Goal: Find specific page/section: Find specific page/section

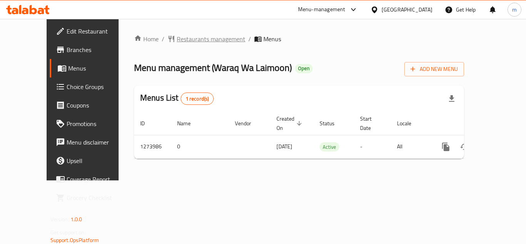
click at [185, 38] on span "Restaurants management" at bounding box center [211, 38] width 68 height 9
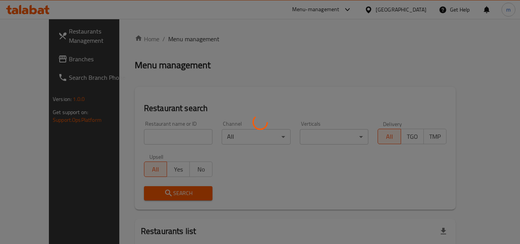
click at [150, 139] on div at bounding box center [260, 122] width 520 height 244
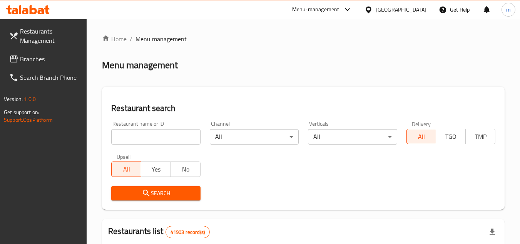
click at [154, 134] on input "search" at bounding box center [155, 136] width 89 height 15
paste input "691048"
type input "691048"
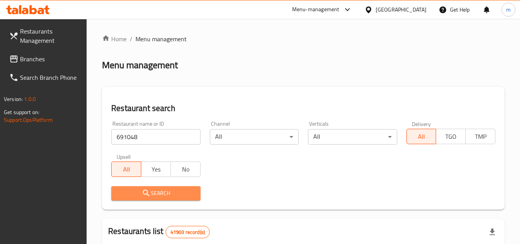
click at [134, 187] on button "Search" at bounding box center [155, 193] width 89 height 14
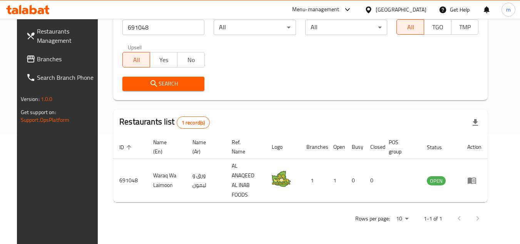
scroll to position [93, 0]
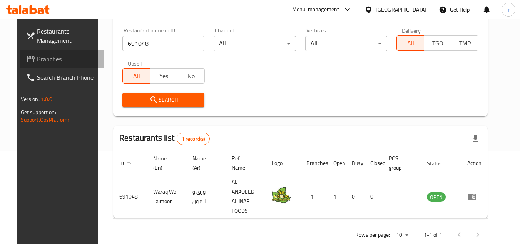
click at [56, 55] on span "Branches" at bounding box center [67, 58] width 61 height 9
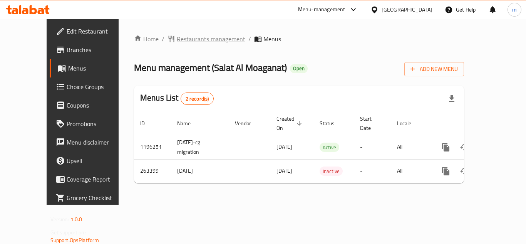
click at [177, 43] on span "Restaurants management" at bounding box center [211, 38] width 68 height 9
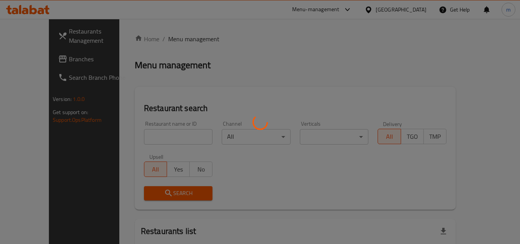
click at [166, 134] on div at bounding box center [260, 122] width 520 height 244
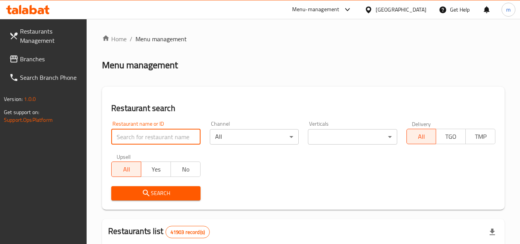
click at [166, 134] on input "search" at bounding box center [155, 136] width 89 height 15
paste input "627570"
type input "627570"
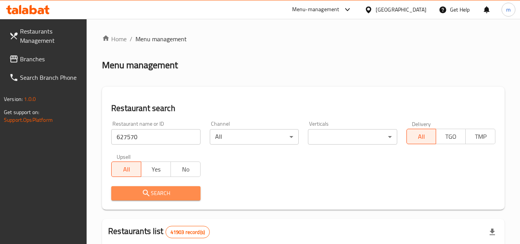
click at [150, 186] on button "Search" at bounding box center [155, 193] width 89 height 14
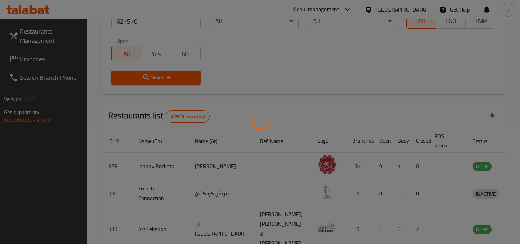
scroll to position [100, 0]
